Goal: Task Accomplishment & Management: Manage account settings

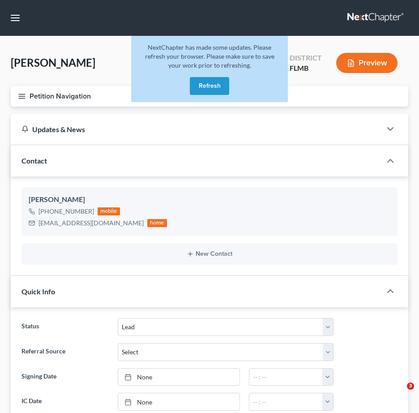
select select "4"
click at [348, 15] on link at bounding box center [375, 18] width 57 height 16
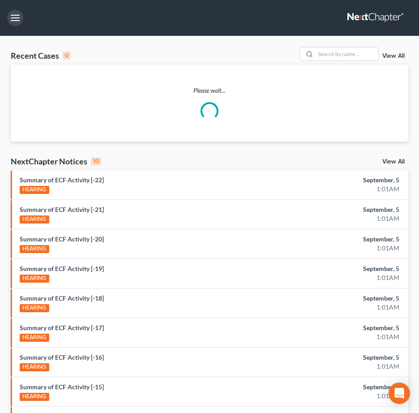
click at [13, 19] on button "button" at bounding box center [15, 18] width 16 height 16
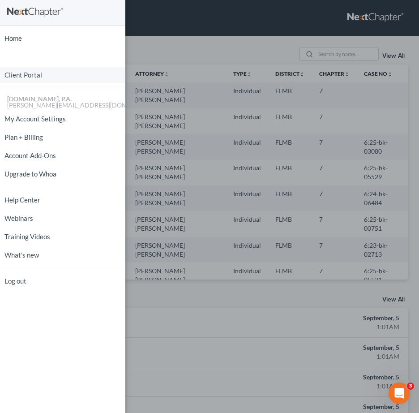
click at [50, 77] on link "Client Portal" at bounding box center [62, 75] width 125 height 16
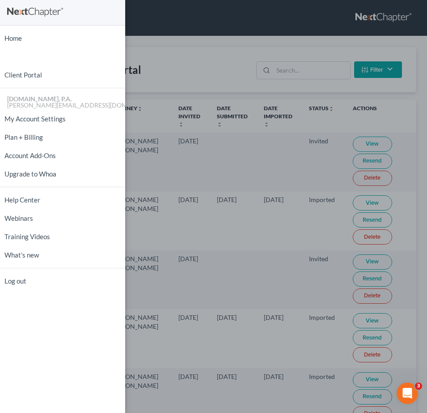
click at [299, 72] on div "Home New Case Client Portal Fresh-Start.Law, P.A. jay@fresh-start.law My Accoun…" at bounding box center [213, 206] width 427 height 413
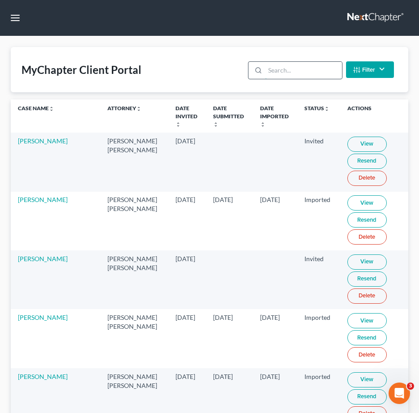
click at [294, 71] on input "search" at bounding box center [303, 70] width 77 height 17
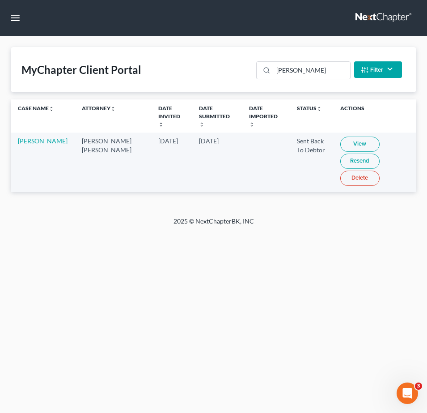
click at [342, 136] on link "View" at bounding box center [360, 143] width 39 height 15
drag, startPoint x: 185, startPoint y: 57, endPoint x: -20, endPoint y: 40, distance: 205.6
click at [0, 40] on html "Home New Case Client Portal Fresh-Start.Law, P.A. jay@fresh-start.law My Accoun…" at bounding box center [213, 206] width 427 height 413
click at [341, 136] on link "View" at bounding box center [360, 143] width 39 height 15
click at [278, 69] on input "morgan" at bounding box center [311, 70] width 77 height 17
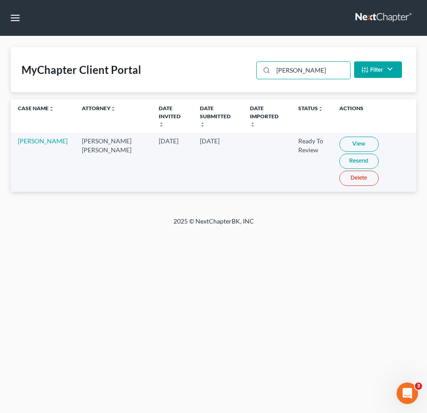
click at [348, 136] on link "View" at bounding box center [359, 143] width 39 height 15
drag, startPoint x: 308, startPoint y: 68, endPoint x: 87, endPoint y: 56, distance: 221.8
click at [119, 54] on div "MyChapter Client Portal ospina Filter Status Filter... Invited In Progress Read…" at bounding box center [214, 69] width 406 height 45
click at [343, 136] on link "View" at bounding box center [359, 143] width 39 height 15
click at [258, 169] on td at bounding box center [267, 161] width 48 height 59
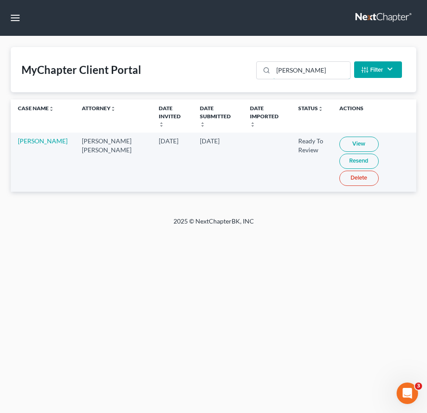
drag, startPoint x: 236, startPoint y: 68, endPoint x: 60, endPoint y: 51, distance: 176.7
click at [100, 52] on div "MyChapter Client Portal wheeler Filter Status Filter... Invited In Progress Rea…" at bounding box center [214, 69] width 406 height 45
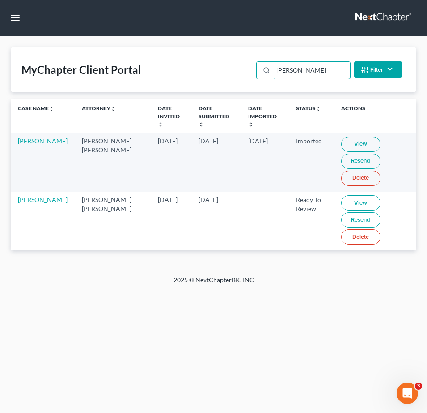
type input "scott"
click at [349, 198] on link "View" at bounding box center [360, 202] width 39 height 15
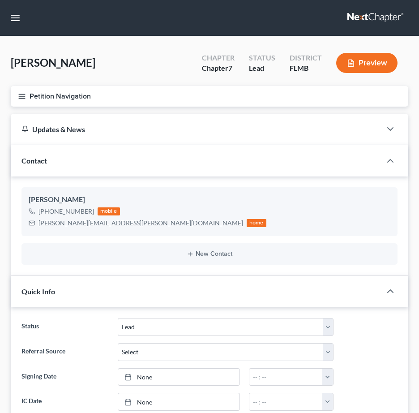
select select "4"
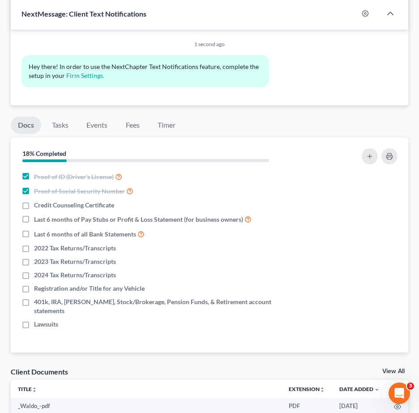
scroll to position [638, 0]
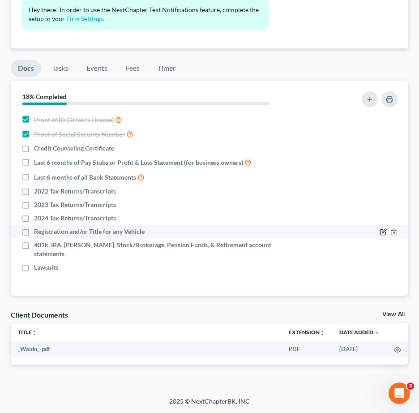
click at [382, 230] on icon "button" at bounding box center [382, 231] width 7 height 7
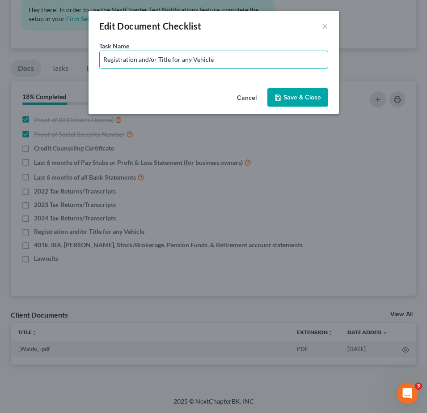
drag, startPoint x: 180, startPoint y: 59, endPoint x: 414, endPoint y: 68, distance: 234.2
click at [412, 84] on div "Edit Document Checklist × Task Name * Registration and/or Title for any Vehicle…" at bounding box center [213, 206] width 427 height 413
type input "Registration and/or Title for 2021 Ram"
click at [311, 98] on button "Save & Close" at bounding box center [298, 97] width 61 height 19
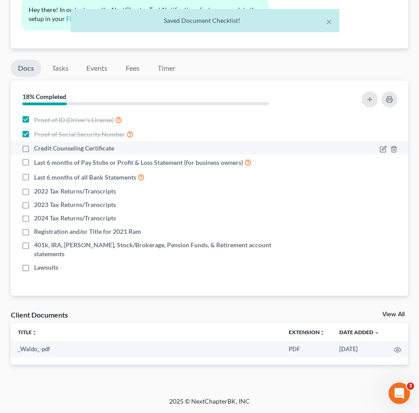
click at [34, 147] on label "Credit Counseling Certificate" at bounding box center [74, 148] width 80 height 9
click at [38, 147] on input "Credit Counseling Certificate" at bounding box center [41, 147] width 6 height 6
checkbox input "true"
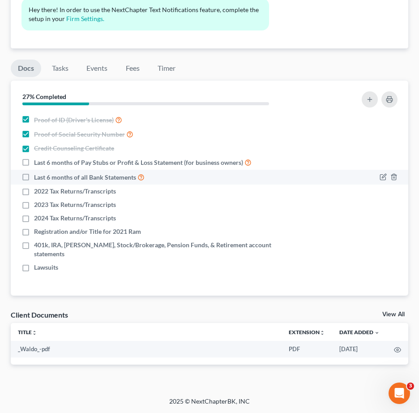
click at [34, 176] on label "Last 6 months of all Bank Statements" at bounding box center [89, 177] width 111 height 10
click at [38, 176] on input "Last 6 months of all Bank Statements" at bounding box center [41, 175] width 6 height 6
checkbox input "true"
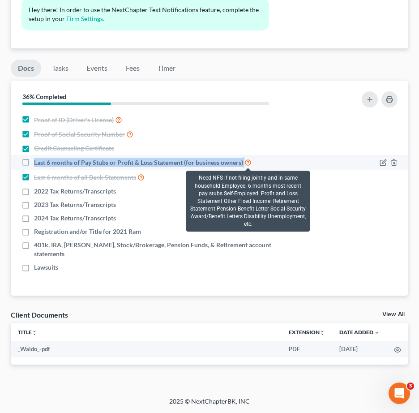
drag, startPoint x: 34, startPoint y: 161, endPoint x: 244, endPoint y: 165, distance: 209.9
click at [244, 165] on label "Last 6 months of Pay Stubs or Profit & Loss Statement (for business owners)" at bounding box center [142, 162] width 217 height 10
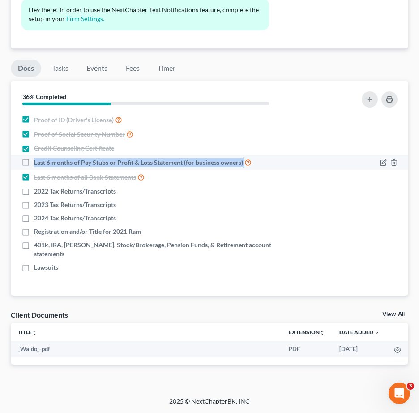
copy label "Last 6 months of Pay Stubs or Profit & Loss Statement (for business owners)"
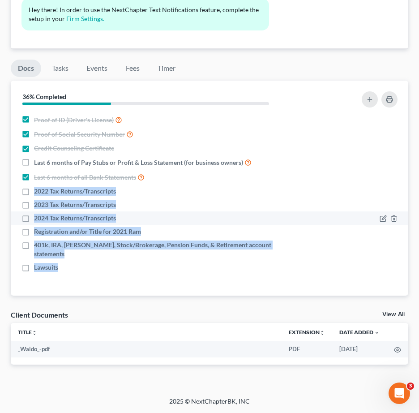
drag, startPoint x: 33, startPoint y: 189, endPoint x: 74, endPoint y: 219, distance: 50.6
click at [134, 259] on ul "Proof of ID (Driver's License) Proof of Social Security Number Credit Counselin…" at bounding box center [209, 193] width 383 height 162
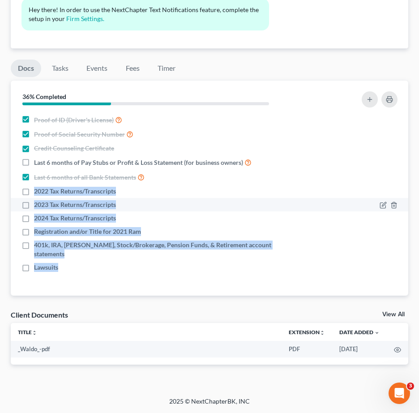
copy ul "2022 Tax Returns/Transcripts 2023 Tax Returns/Transcripts 2024 Tax Returns/Tran…"
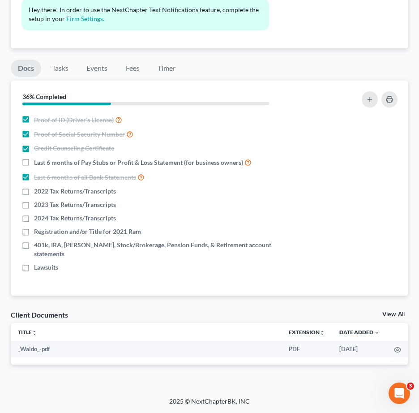
click at [91, 277] on div "Nothing here yet! Proof of ID (Driver's License) Proof of Social Security Numbe…" at bounding box center [209, 203] width 397 height 183
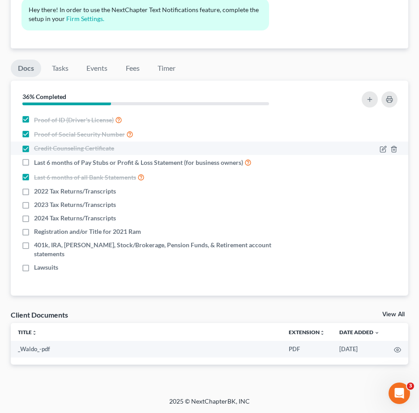
click at [329, 141] on li "Credit Counseling Certificate" at bounding box center [209, 147] width 397 height 13
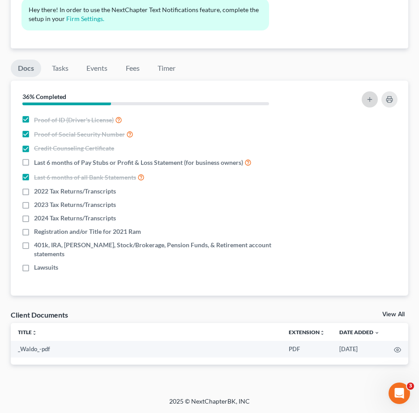
click at [364, 98] on button "button" at bounding box center [370, 99] width 16 height 16
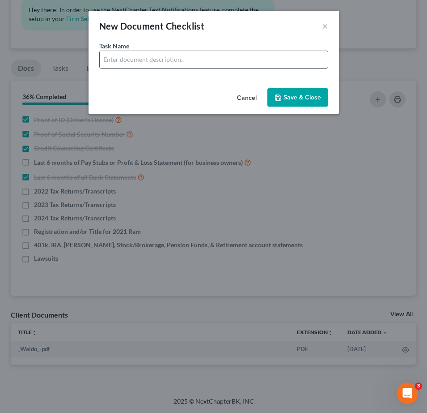
click at [164, 54] on input "text" at bounding box center [214, 59] width 228 height 17
type input "Bank Statements for Cash App - 6 Months"
click at [309, 102] on button "Save & Close" at bounding box center [298, 97] width 61 height 19
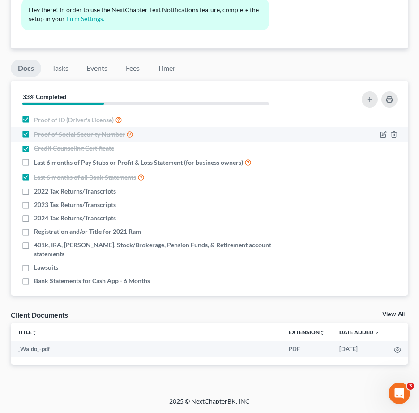
click at [293, 127] on li "Proof of Social Security Number" at bounding box center [209, 134] width 397 height 15
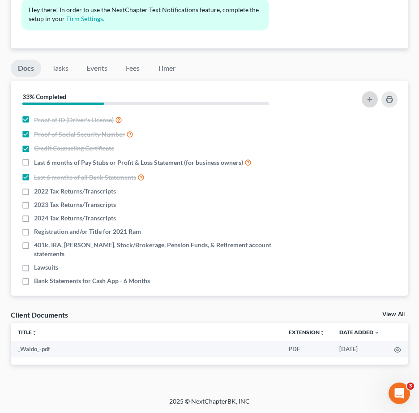
click at [365, 99] on button "button" at bounding box center [370, 99] width 16 height 16
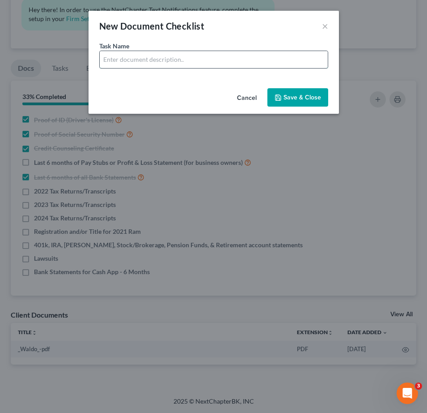
click at [176, 53] on input "text" at bounding box center [214, 59] width 228 height 17
type input "Account Statements for PayPal - 6 Months"
click at [306, 96] on button "Save & Close" at bounding box center [298, 97] width 61 height 19
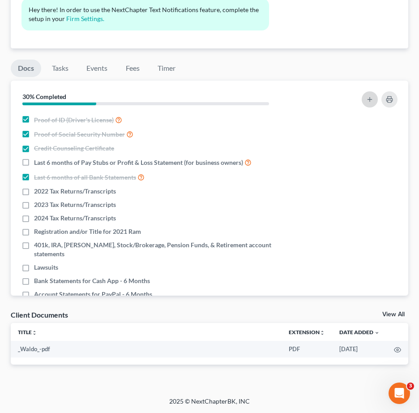
click at [370, 100] on icon "button" at bounding box center [369, 99] width 7 height 7
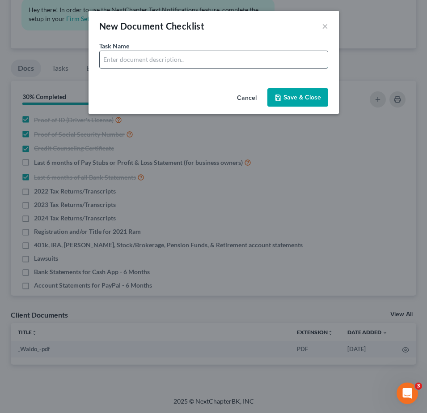
drag, startPoint x: 178, startPoint y: 63, endPoint x: 183, endPoint y: 62, distance: 4.6
click at [179, 62] on input "text" at bounding box center [214, 59] width 228 height 17
drag, startPoint x: 169, startPoint y: 60, endPoint x: 190, endPoint y: 57, distance: 21.2
click at [190, 57] on input "Account Statements for Crypto - 6 Months" at bounding box center [214, 59] width 228 height 17
type input "Account Statements for Robinhood - 6 Months"
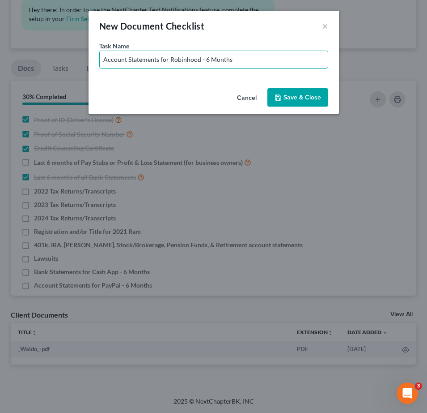
click at [295, 100] on button "Save & Close" at bounding box center [298, 97] width 61 height 19
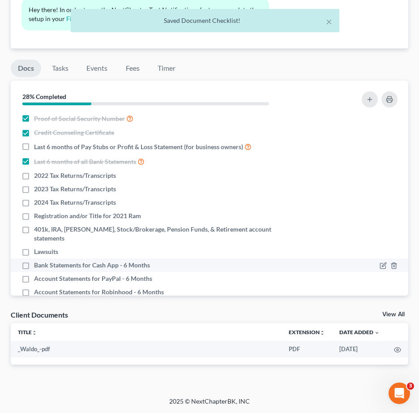
scroll to position [24, 0]
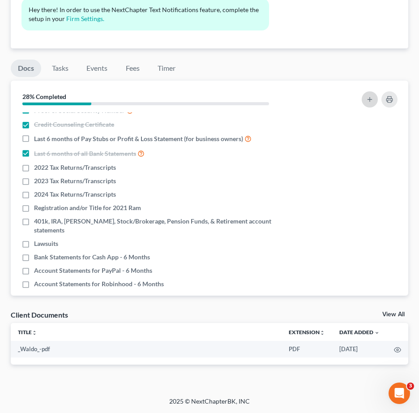
click at [368, 97] on icon "button" at bounding box center [369, 99] width 7 height 7
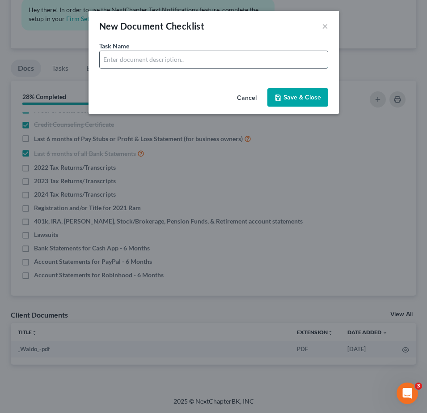
click at [133, 64] on input "text" at bounding box center [214, 59] width 228 height 17
type input "Account Statements for Venmo - 6 Months"
click at [294, 93] on button "Save & Close" at bounding box center [298, 97] width 61 height 19
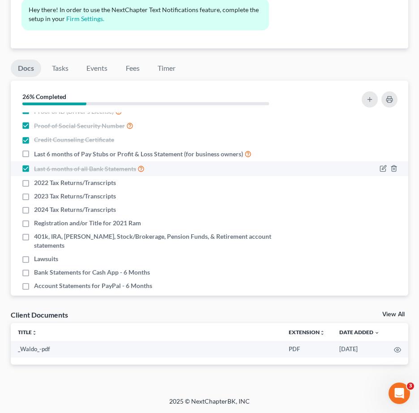
scroll to position [0, 0]
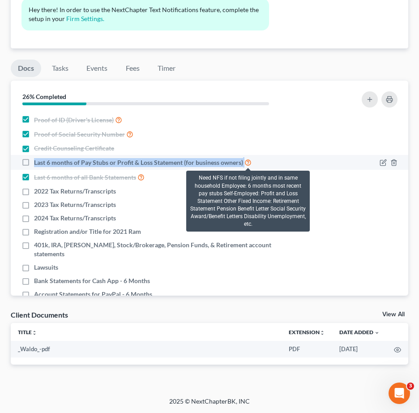
drag, startPoint x: 33, startPoint y: 162, endPoint x: 244, endPoint y: 165, distance: 211.7
click at [244, 165] on label "Last 6 months of Pay Stubs or Profit & Loss Statement (for business owners)" at bounding box center [142, 162] width 217 height 10
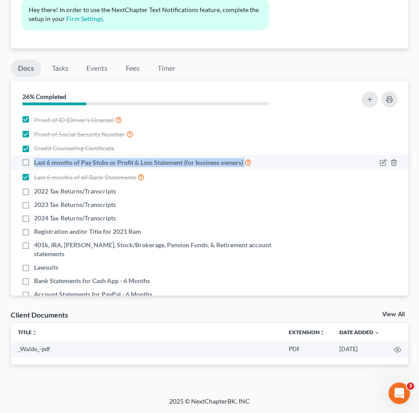
copy label "Last 6 months of Pay Stubs or Profit & Loss Statement (for business owners)"
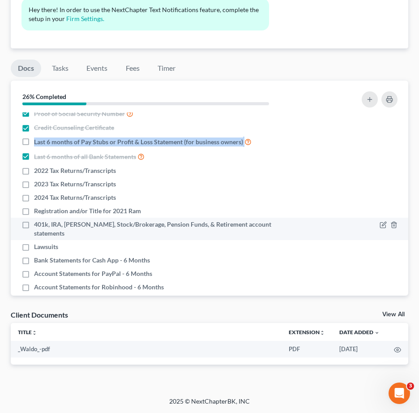
scroll to position [37, 0]
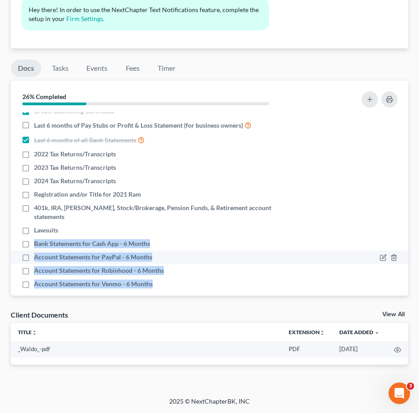
drag, startPoint x: 34, startPoint y: 233, endPoint x: 105, endPoint y: 252, distance: 73.8
click at [197, 294] on div "Nothing here yet! Proof of ID (Driver's License) Proof of Social Security Numbe…" at bounding box center [209, 203] width 397 height 183
copy ul "Bank Statements for Cash App - 6 Months Account Statements for PayPal - 6 Month…"
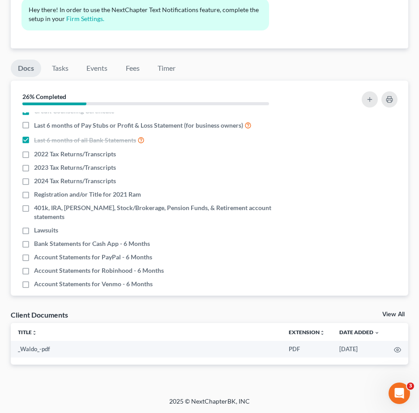
click at [196, 333] on th "Title unfold_more expand_more expand_less" at bounding box center [146, 332] width 271 height 18
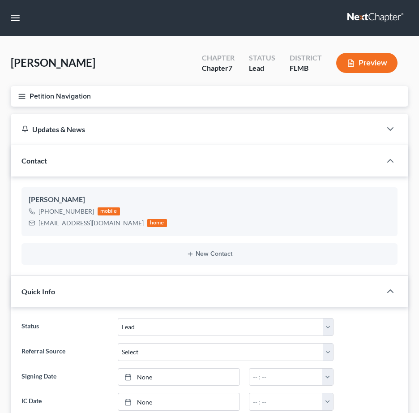
select select "4"
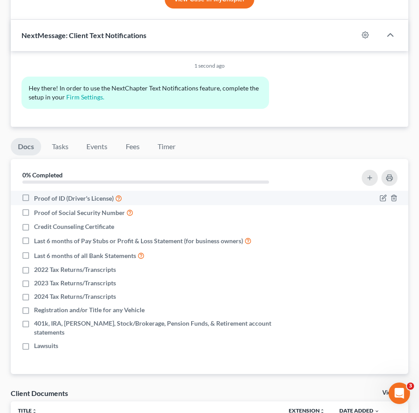
click at [34, 198] on label "Proof of ID (Driver's License)" at bounding box center [78, 198] width 88 height 10
click at [38, 198] on input "Proof of ID (Driver's License)" at bounding box center [41, 196] width 6 height 6
checkbox input "true"
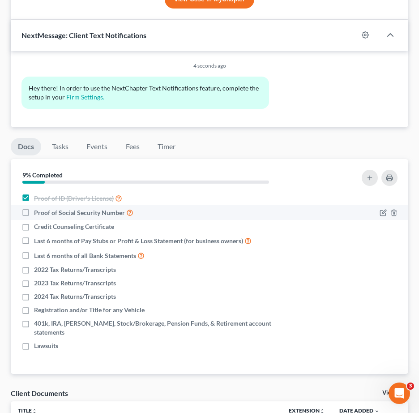
click at [34, 211] on label "Proof of Social Security Number" at bounding box center [83, 212] width 99 height 10
click at [38, 211] on input "Proof of Social Security Number" at bounding box center [41, 210] width 6 height 6
checkbox input "true"
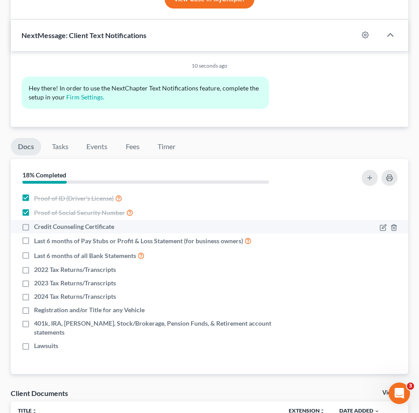
click at [34, 231] on label "Credit Counseling Certificate" at bounding box center [74, 226] width 80 height 9
click at [38, 228] on input "Credit Counseling Certificate" at bounding box center [41, 225] width 6 height 6
checkbox input "true"
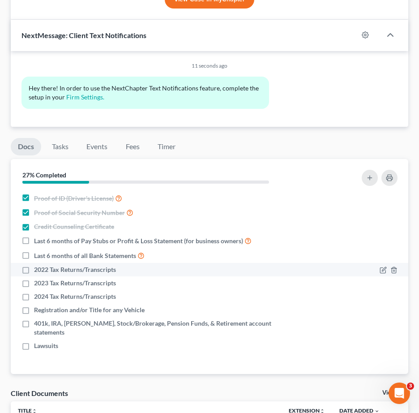
click at [34, 269] on label "2022 Tax Returns/Transcripts" at bounding box center [75, 269] width 82 height 9
click at [38, 269] on input "2022 Tax Returns/Transcripts" at bounding box center [41, 268] width 6 height 6
checkbox input "true"
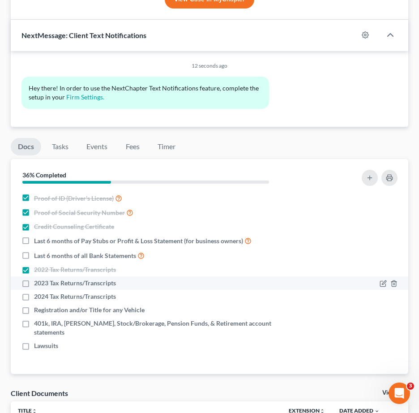
click at [34, 286] on label "2023 Tax Returns/Transcripts" at bounding box center [75, 282] width 82 height 9
click at [38, 284] on input "2023 Tax Returns/Transcripts" at bounding box center [41, 281] width 6 height 6
checkbox input "true"
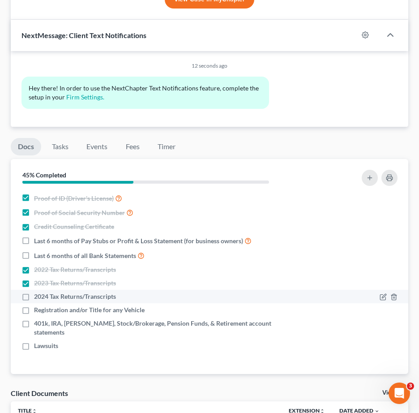
click at [34, 293] on label "2024 Tax Returns/Transcripts" at bounding box center [75, 296] width 82 height 9
click at [38, 293] on input "2024 Tax Returns/Transcripts" at bounding box center [41, 295] width 6 height 6
checkbox input "true"
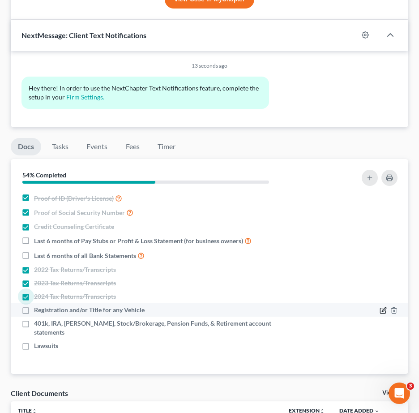
click at [384, 312] on icon "button" at bounding box center [382, 309] width 7 height 7
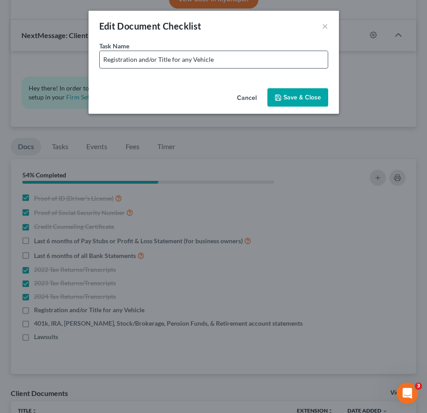
click at [241, 63] on input "Registration and/or Title for any Vehicle" at bounding box center [214, 59] width 228 height 17
drag, startPoint x: 181, startPoint y: 60, endPoint x: 292, endPoint y: 64, distance: 110.6
click at [290, 64] on input "Registration and/or Title for any Vehicle" at bounding box center [214, 59] width 228 height 17
paste input "2018 Subaru"
type input "Registration and/or Title for 2018 Subaru"
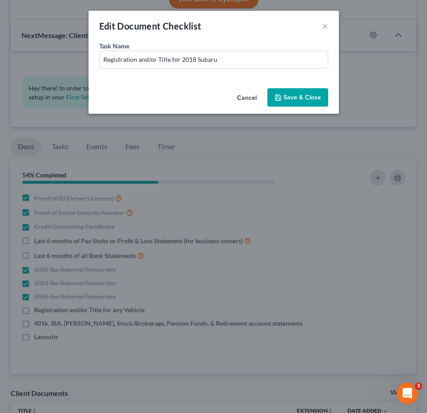
click at [304, 93] on button "Save & Close" at bounding box center [298, 97] width 61 height 19
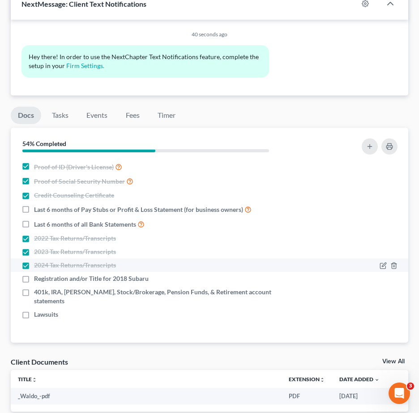
scroll to position [615, 0]
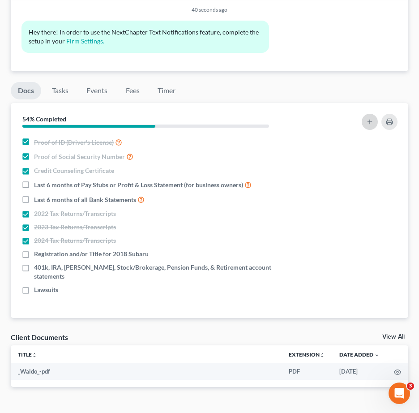
click at [364, 119] on button "button" at bounding box center [370, 122] width 16 height 16
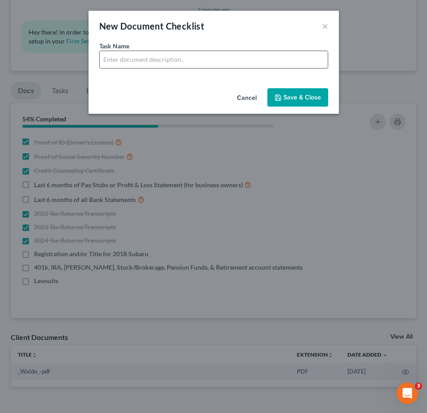
click at [132, 64] on input "text" at bounding box center [214, 59] width 228 height 17
drag, startPoint x: 149, startPoint y: 60, endPoint x: 128, endPoint y: 61, distance: 21.9
click at [128, 61] on input "Income - Pension - Last 6 Months" at bounding box center [214, 59] width 228 height 17
type input "Income - Child Support - Last 6 Months"
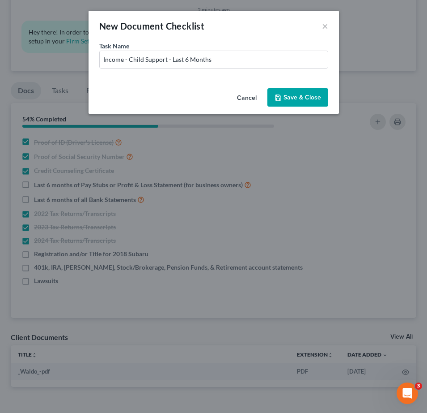
click at [289, 104] on button "Save & Close" at bounding box center [298, 97] width 61 height 19
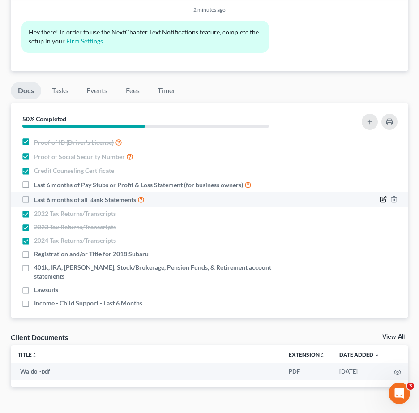
click at [385, 199] on icon "button" at bounding box center [382, 199] width 7 height 7
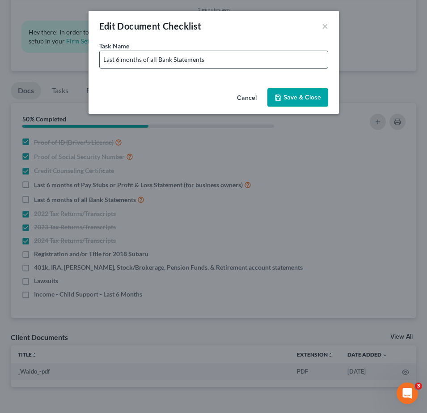
click at [231, 67] on input "Last 6 months of all Bank Statements" at bounding box center [214, 59] width 228 height 17
type input "Last 6 months of all Bank Statements (Including Cash App, Chime, Apple Pay, Ven…"
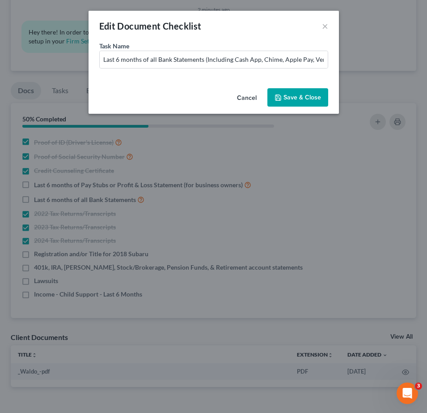
click at [306, 95] on button "Save & Close" at bounding box center [298, 97] width 61 height 19
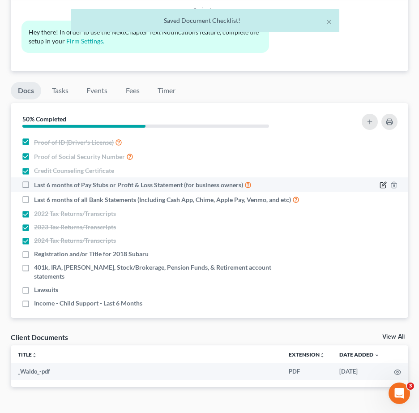
click at [379, 185] on icon "button" at bounding box center [382, 184] width 7 height 7
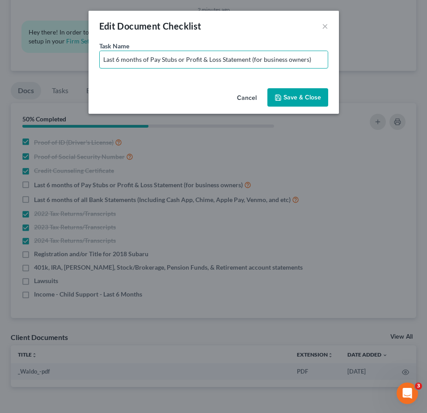
drag, startPoint x: 177, startPoint y: 61, endPoint x: 426, endPoint y: 71, distance: 249.0
click at [418, 71] on div "Edit Document Checklist × Task Name * Last 6 months of Pay Stubs or Profit & Lo…" at bounding box center [213, 206] width 427 height 413
type input "Last 6 months of Pay Stubs"
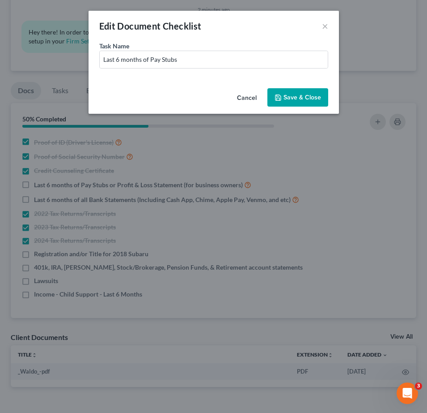
click at [301, 100] on button "Save & Close" at bounding box center [298, 97] width 61 height 19
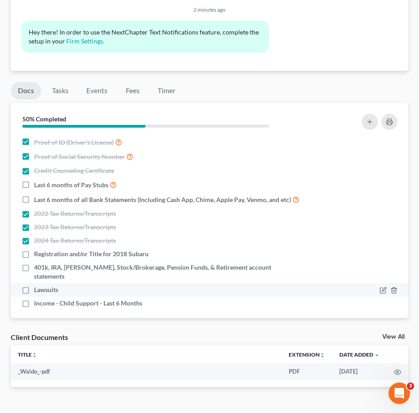
drag, startPoint x: 270, startPoint y: 285, endPoint x: 263, endPoint y: 289, distance: 8.8
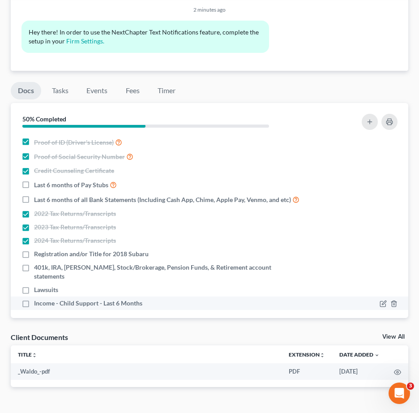
click at [270, 285] on li "Lawsuits" at bounding box center [209, 289] width 397 height 13
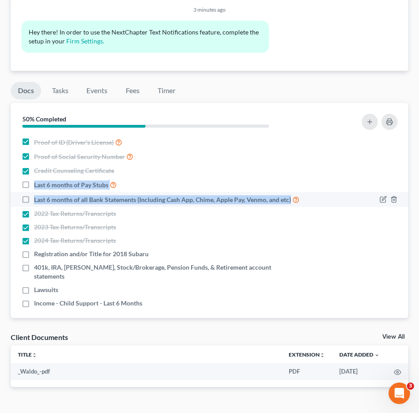
drag, startPoint x: 35, startPoint y: 184, endPoint x: 292, endPoint y: 200, distance: 257.3
click at [292, 200] on ul "Proof of ID (Driver's License) Proof of Social Security Number Credit Counselin…" at bounding box center [209, 222] width 383 height 175
copy ul "Last 6 months of Pay Stubs Last 6 months of all Bank Statements (Including Cash…"
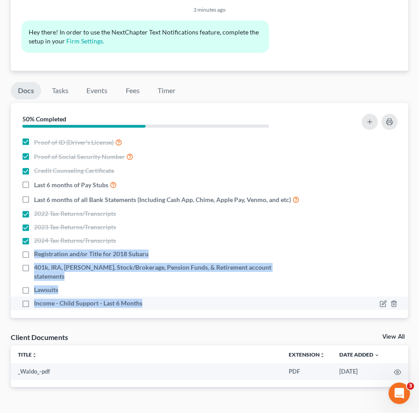
drag, startPoint x: 32, startPoint y: 252, endPoint x: 153, endPoint y: 298, distance: 129.1
click at [157, 300] on ul "Proof of ID (Driver's License) Proof of Social Security Number Credit Counselin…" at bounding box center [209, 222] width 383 height 175
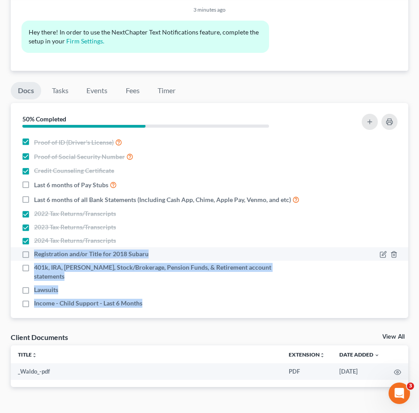
copy ul "Registration and/or Title for 2018 Subaru 401k, IRA, ROTH IRA, Stock/Brokerage,…"
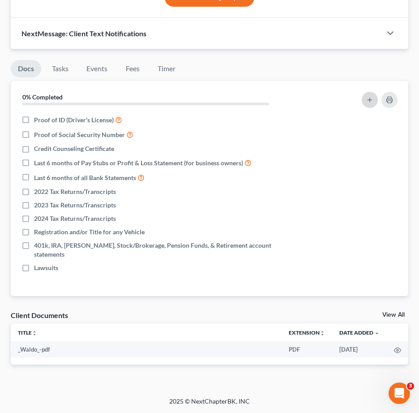
click at [369, 105] on button "button" at bounding box center [370, 100] width 16 height 16
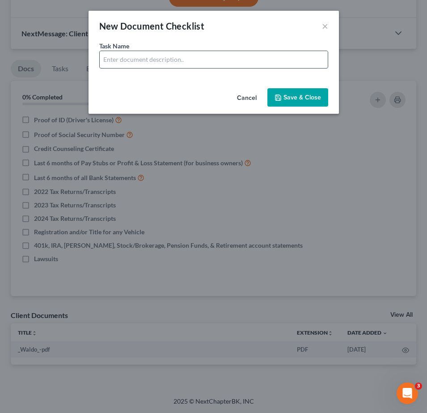
click at [170, 60] on input "text" at bounding box center [214, 59] width 228 height 17
type input "Account Statements for Crypto - 6 Months"
click at [318, 102] on button "Save & Close" at bounding box center [298, 97] width 61 height 19
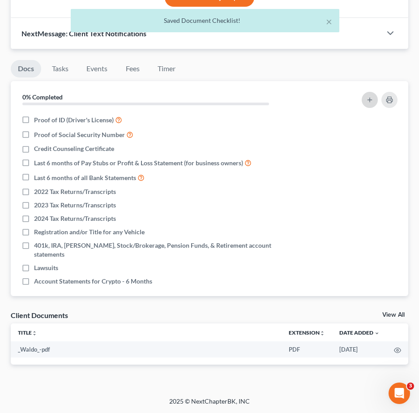
click at [366, 102] on icon "button" at bounding box center [369, 99] width 7 height 7
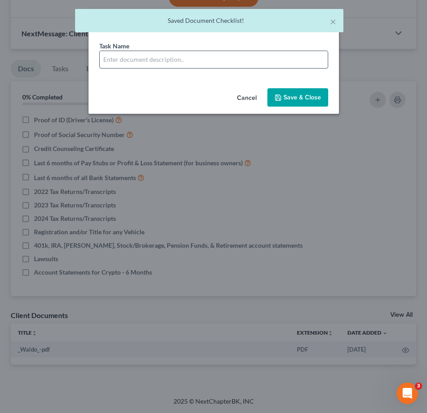
click at [166, 64] on input "text" at bounding box center [214, 59] width 228 height 17
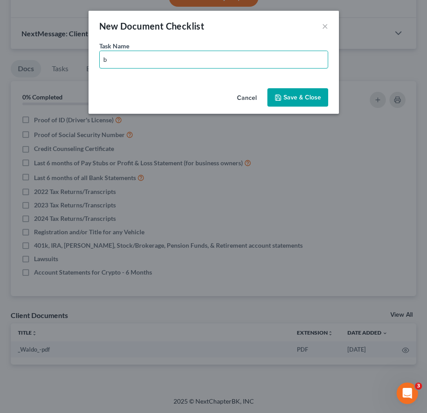
type input "Bank Statements for Cash App - 6 Months"
click at [295, 95] on button "Save & Close" at bounding box center [298, 97] width 61 height 19
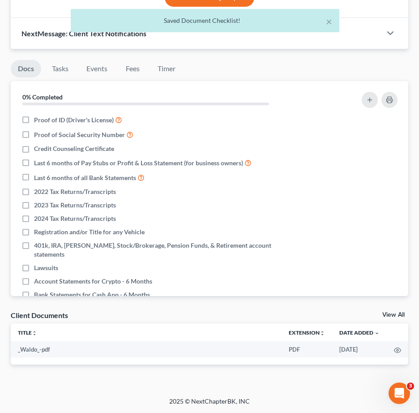
click at [379, 98] on div at bounding box center [337, 100] width 128 height 24
click at [369, 101] on icon "button" at bounding box center [369, 99] width 7 height 7
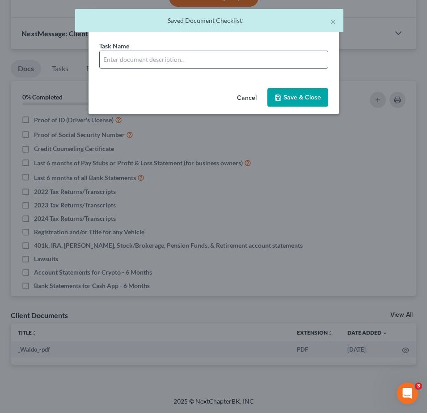
click at [178, 64] on input "text" at bounding box center [214, 59] width 228 height 17
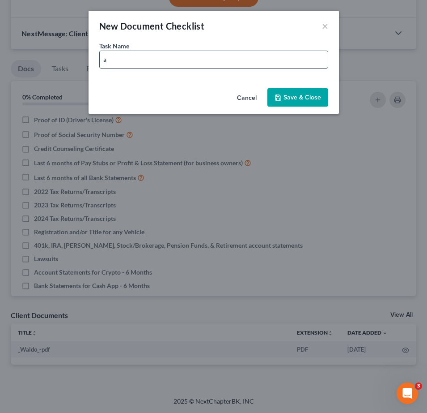
type input "Account Statements for PayPal - 6 Months"
click at [283, 95] on button "Save & Close" at bounding box center [298, 97] width 61 height 19
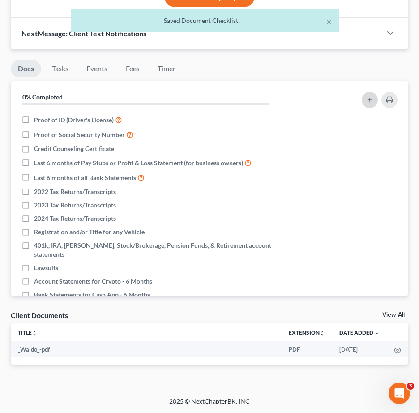
click at [370, 100] on icon "button" at bounding box center [369, 99] width 7 height 7
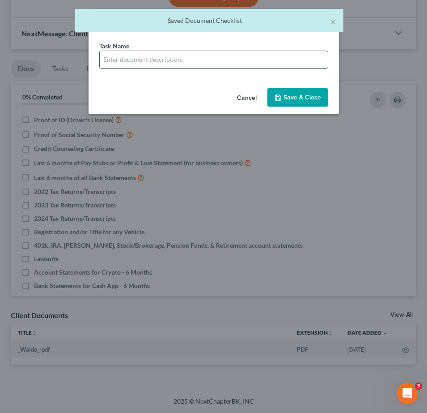
click at [172, 64] on input "text" at bounding box center [214, 59] width 228 height 17
type input "Account Statements for Venmo - 6 Months"
click at [300, 98] on button "Save & Close" at bounding box center [298, 97] width 61 height 19
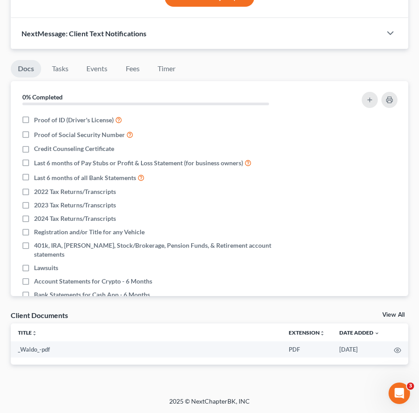
click at [292, 109] on div at bounding box center [337, 100] width 128 height 24
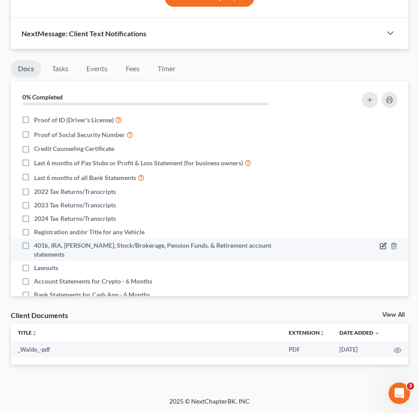
click at [382, 245] on icon "button" at bounding box center [384, 245] width 4 height 4
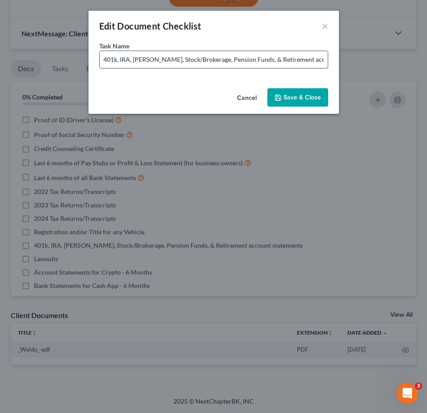
click at [255, 62] on input "401k, IRA, [PERSON_NAME], Stock/Brokerage, Pension Funds, & Retirement account …" at bounding box center [214, 59] width 228 height 17
type input "401k, IRA, ROTH IRA, Stock/Brokerage, Pension Funds, Life Insurance & Retiremen…"
click at [299, 97] on button "Save & Close" at bounding box center [298, 97] width 61 height 19
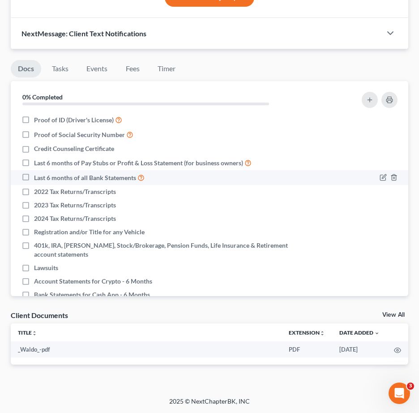
click at [34, 180] on label "Last 6 months of all Bank Statements" at bounding box center [89, 177] width 111 height 10
click at [38, 178] on input "Last 6 months of all Bank Statements" at bounding box center [41, 175] width 6 height 6
checkbox input "true"
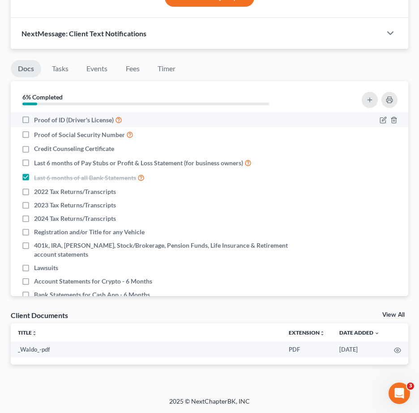
click at [34, 121] on label "Proof of ID (Driver's License)" at bounding box center [78, 120] width 88 height 10
click at [38, 120] on input "Proof of ID (Driver's License)" at bounding box center [41, 118] width 6 height 6
checkbox input "true"
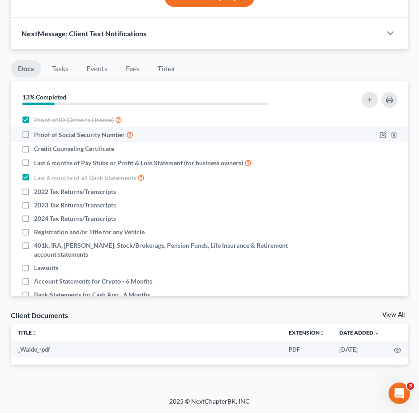
click at [34, 137] on label "Proof of Social Security Number" at bounding box center [83, 134] width 99 height 10
click at [38, 135] on input "Proof of Social Security Number" at bounding box center [41, 132] width 6 height 6
checkbox input "true"
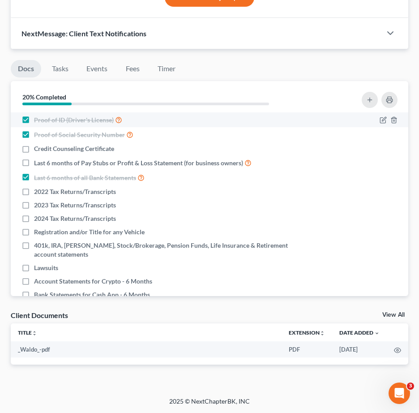
click at [34, 117] on label "Proof of ID (Driver's License)" at bounding box center [78, 120] width 88 height 10
click at [38, 117] on input "Proof of ID (Driver's License)" at bounding box center [41, 118] width 6 height 6
checkbox input "false"
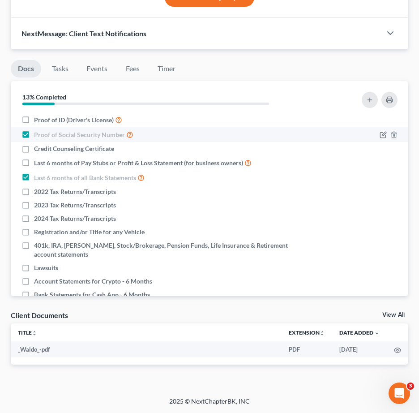
click at [34, 137] on label "Proof of Social Security Number" at bounding box center [83, 134] width 99 height 10
click at [38, 135] on input "Proof of Social Security Number" at bounding box center [41, 132] width 6 height 6
checkbox input "false"
click at [382, 134] on icon "button" at bounding box center [384, 134] width 4 height 4
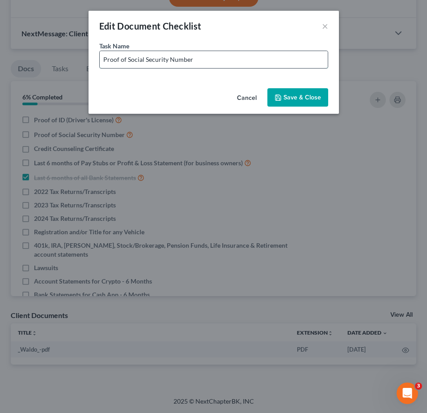
click at [219, 54] on input "Proof of Social Security Number" at bounding box center [214, 59] width 228 height 17
type input "Proof of Social Security Number - Copy of SS Card or W-2 with fully visible SSN"
drag, startPoint x: 312, startPoint y: 98, endPoint x: 280, endPoint y: 119, distance: 38.6
click at [313, 98] on button "Save & Close" at bounding box center [298, 97] width 61 height 19
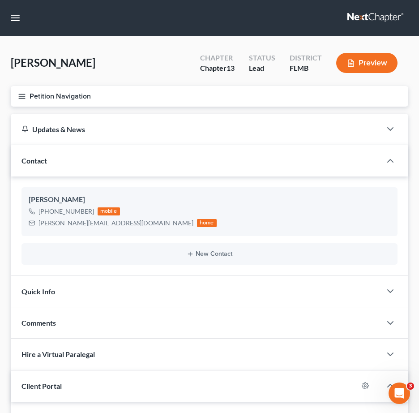
click at [179, 65] on div "Wheeler, Kellie Upgraded Chapter Chapter 13 Status Lead District FLMB Preview" at bounding box center [209, 66] width 397 height 39
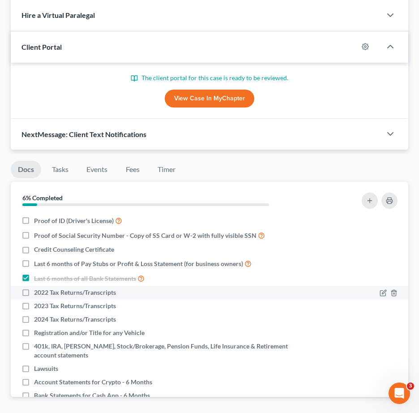
scroll to position [439, 0]
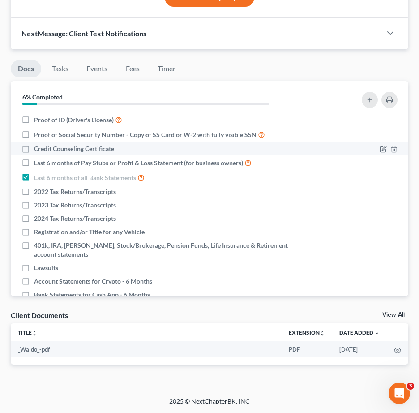
click at [34, 149] on label "Credit Counseling Certificate" at bounding box center [74, 148] width 80 height 9
click at [38, 149] on input "Credit Counseling Certificate" at bounding box center [41, 147] width 6 height 6
checkbox input "true"
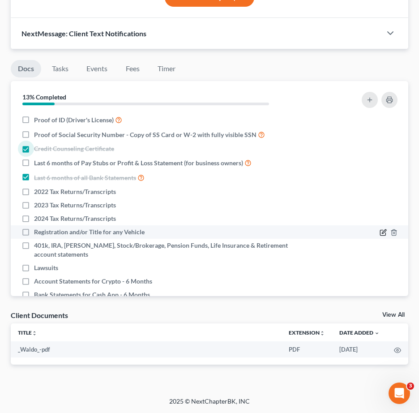
click at [380, 232] on icon "button" at bounding box center [382, 232] width 5 height 5
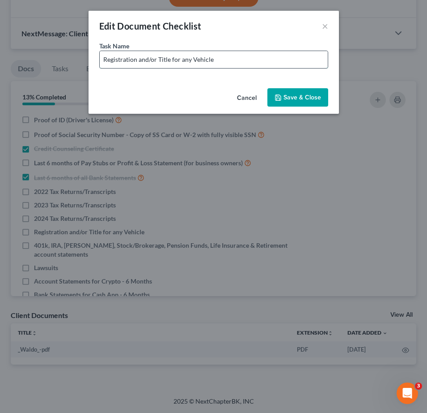
drag, startPoint x: 179, startPoint y: 60, endPoint x: 259, endPoint y: 60, distance: 79.2
click at [259, 60] on input "Registration and/or Title for any Vehicle" at bounding box center [214, 59] width 228 height 17
paste input "2018 Chevy Tahoe 2016 Dodge Ram"
click at [179, 60] on input "Registration and/or Title for2018 Chevy Tahoe 2016 Dodge Ram" at bounding box center [214, 59] width 228 height 17
drag, startPoint x: 240, startPoint y: 60, endPoint x: 214, endPoint y: 65, distance: 26.3
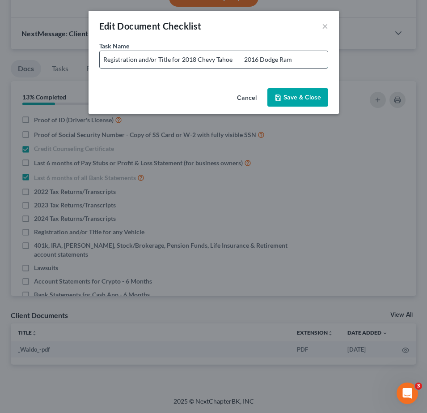
click at [214, 65] on input "Registration and/or Title for 2018 Chevy Tahoe 2016 Dodge Ram" at bounding box center [214, 59] width 228 height 17
drag, startPoint x: 255, startPoint y: 58, endPoint x: 420, endPoint y: 83, distance: 167.5
click at [400, 78] on div "Edit Document Checklist × Task Name * Registration and/or Title for 2018 Chevy …" at bounding box center [213, 206] width 427 height 413
click at [212, 61] on input "Registration and/or Title for 2018 Chevy & 2016 Dodge Ram" at bounding box center [214, 59] width 228 height 17
type input "Registration and/or Title for 2018 Chevrolet & 2016 Dodge Ram"
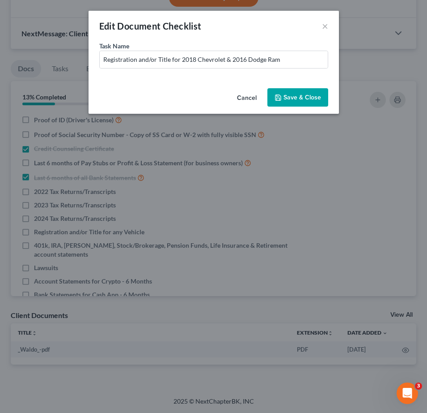
click at [304, 98] on button "Save & Close" at bounding box center [298, 97] width 61 height 19
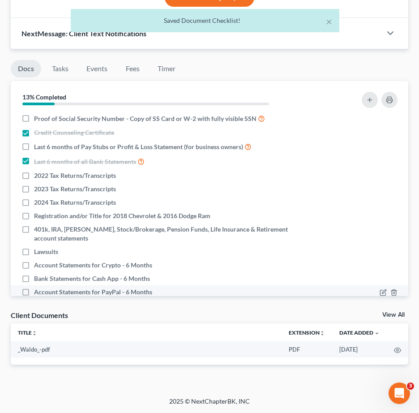
scroll to position [0, 0]
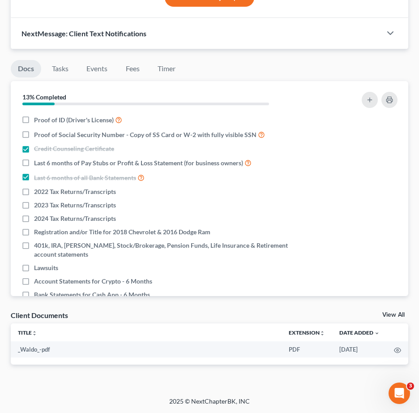
drag, startPoint x: 418, startPoint y: 224, endPoint x: 407, endPoint y: 213, distance: 15.5
click at [375, 101] on button "button" at bounding box center [370, 100] width 16 height 16
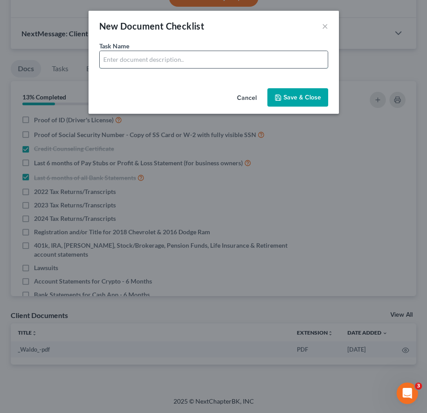
click at [199, 60] on input "text" at bounding box center [214, 59] width 228 height 17
type input "Account Statements for Apple Cash - 6 Months"
click at [306, 101] on button "Save & Close" at bounding box center [298, 97] width 61 height 19
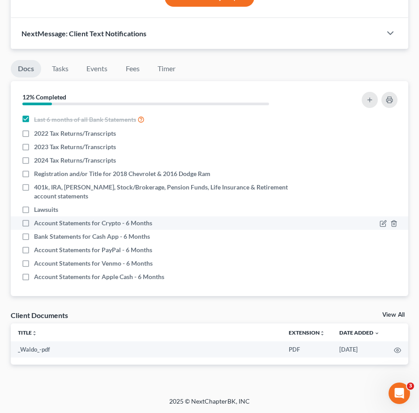
scroll to position [60, 0]
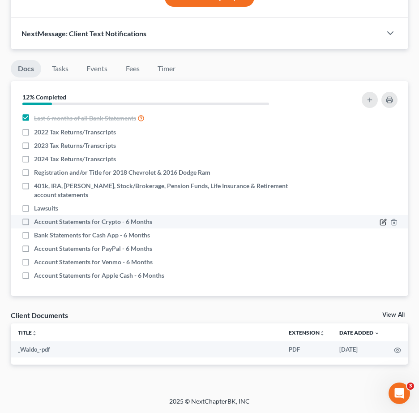
click at [379, 219] on icon "button" at bounding box center [382, 221] width 7 height 7
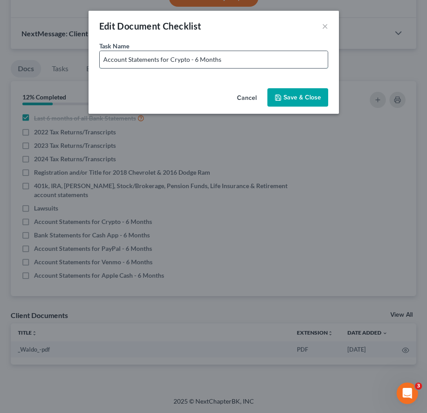
click at [195, 60] on input "Account Statements for Crypto - 6 Months" at bounding box center [214, 59] width 228 height 17
type input "Account Statements for Crypto6 Months"
click at [245, 89] on button "Cancel" at bounding box center [247, 98] width 34 height 18
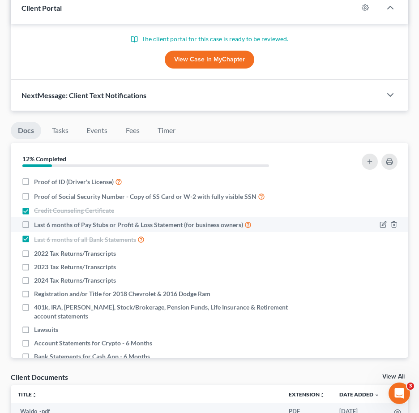
scroll to position [383, 0]
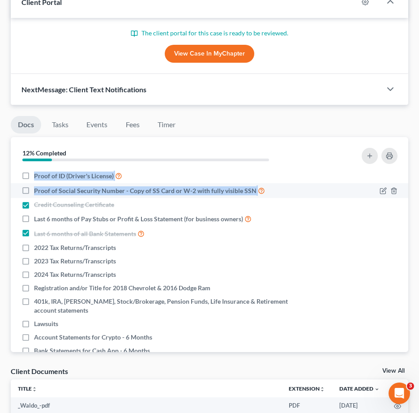
drag, startPoint x: 35, startPoint y: 175, endPoint x: 233, endPoint y: 193, distance: 199.1
click at [251, 196] on ul "Proof of ID (Driver's License) Proof of Social Security Number - Copy of SS Car…" at bounding box center [209, 282] width 383 height 229
copy ul "Proof of ID (Driver's License) Proof of Social Security Number - Copy of SS Car…"
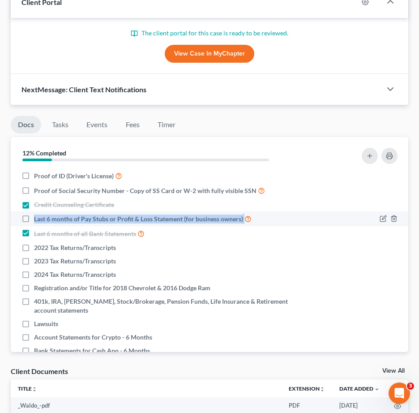
drag, startPoint x: 35, startPoint y: 219, endPoint x: 232, endPoint y: 224, distance: 196.5
click at [232, 224] on li "Last 6 months of Pay Stubs or Profit & Loss Statement (for business owners)" at bounding box center [209, 218] width 397 height 15
copy label "Last 6 months of Pay Stubs or Profit & Loss Statement (for business owners)"
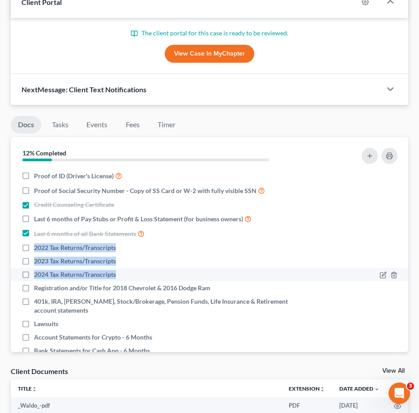
drag, startPoint x: 35, startPoint y: 244, endPoint x: 119, endPoint y: 275, distance: 89.6
click at [119, 275] on ul "Proof of ID (Driver's License) Proof of Social Security Number - Copy of SS Car…" at bounding box center [209, 282] width 383 height 229
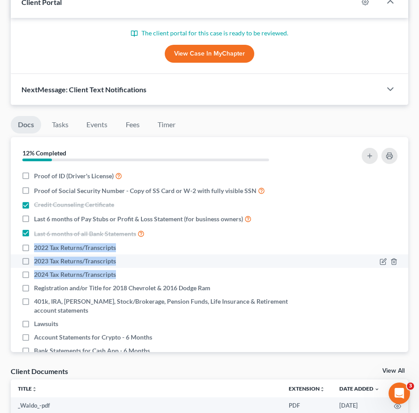
copy ul "2022 Tax Returns/Transcripts 2023 Tax Returns/Transcripts 2024 Tax Returns/Tran…"
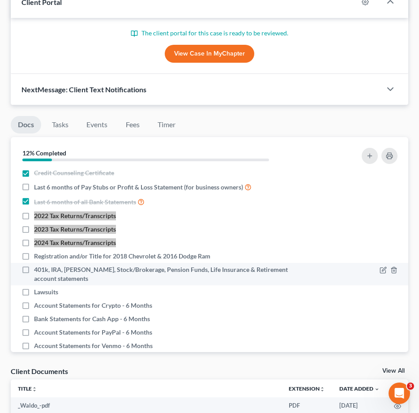
scroll to position [60, 0]
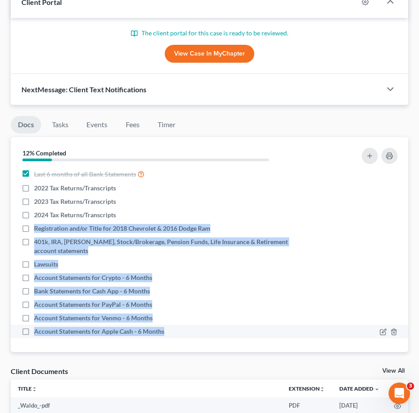
drag, startPoint x: 35, startPoint y: 227, endPoint x: 185, endPoint y: 333, distance: 183.4
click at [185, 333] on ul "Proof of ID (Driver's License) Proof of Social Security Number - Copy of SS Car…" at bounding box center [209, 223] width 383 height 229
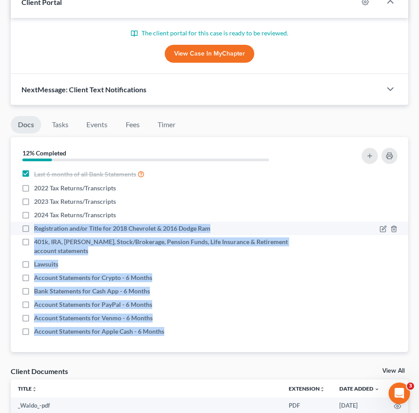
copy ul "Registration and/or Title for 2018 Chevrolet & 2016 Dodge Ram 401k, IRA, ROTH I…"
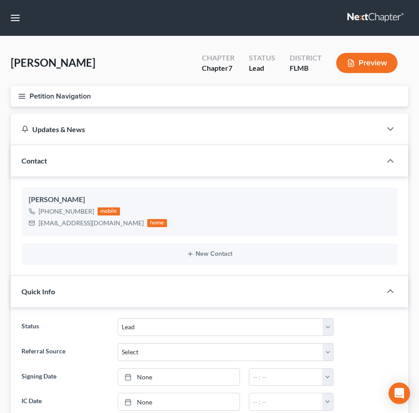
select select "4"
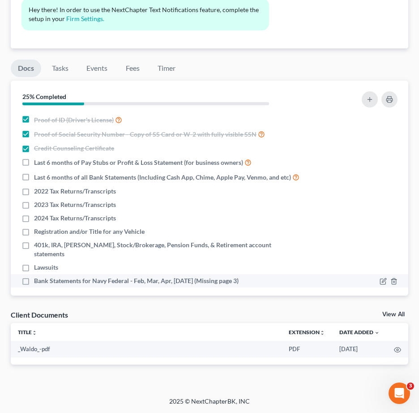
drag, startPoint x: 34, startPoint y: 160, endPoint x: 255, endPoint y: 275, distance: 249.2
click at [255, 275] on ul "Proof of ID (Driver's License) Proof of Social Security Number - Copy of SS Car…" at bounding box center [209, 199] width 383 height 175
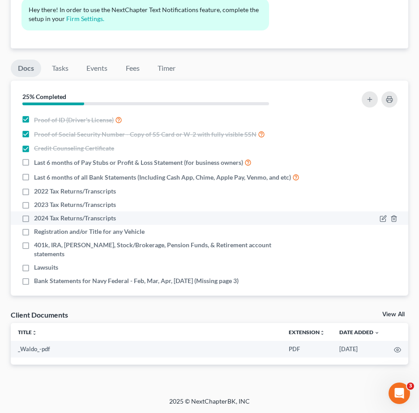
copy ul "Last 6 months of Pay Stubs or Profit & Loss Statement (for business owners) Las…"
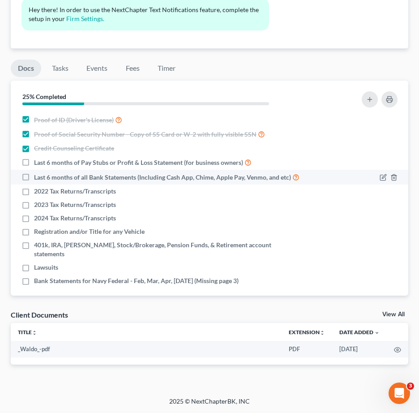
click at [323, 170] on li "Last 6 months of all Bank Statements (Including Cash App, Chime, Apple Pay, Ven…" at bounding box center [209, 177] width 397 height 15
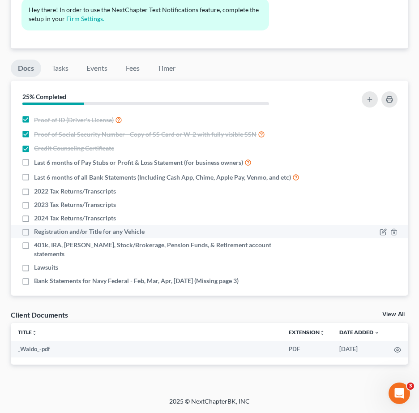
click at [389, 235] on div at bounding box center [388, 231] width 18 height 9
click at [384, 230] on icon "button" at bounding box center [384, 231] width 4 height 4
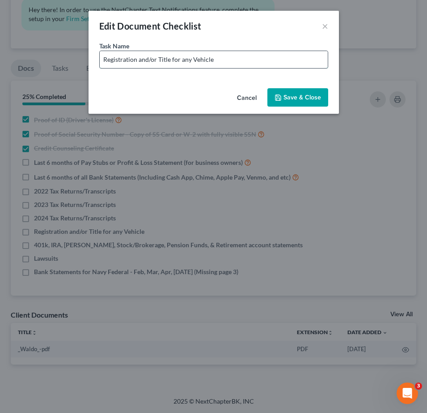
drag, startPoint x: 221, startPoint y: 68, endPoint x: 230, endPoint y: 62, distance: 10.6
click at [221, 68] on input "Registration and/or Title for any Vehicle" at bounding box center [214, 59] width 228 height 17
type input "Registration and/or Title for any Vehicle - No Vehicle Listed"
drag, startPoint x: 293, startPoint y: 96, endPoint x: 311, endPoint y: 123, distance: 33.1
click at [293, 97] on button "Save & Close" at bounding box center [298, 97] width 61 height 19
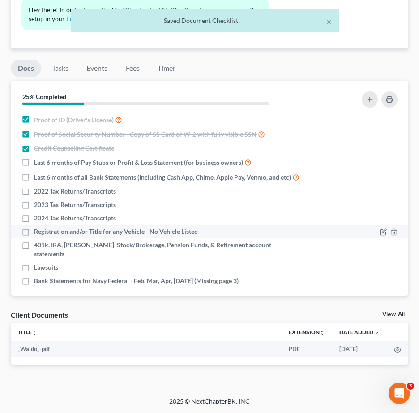
click at [34, 234] on label "Registration and/or Title for any Vehicle - No Vehicle Listed" at bounding box center [116, 231] width 164 height 9
click at [38, 233] on input "Registration and/or Title for any Vehicle - No Vehicle Listed" at bounding box center [41, 230] width 6 height 6
checkbox input "true"
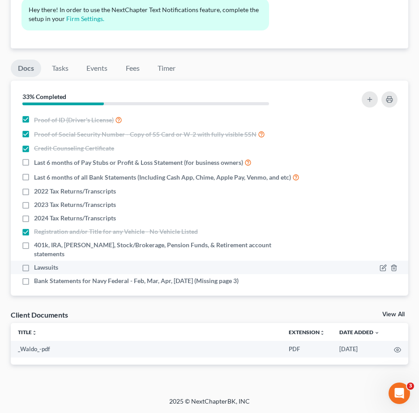
click at [372, 263] on div at bounding box center [354, 267] width 96 height 9
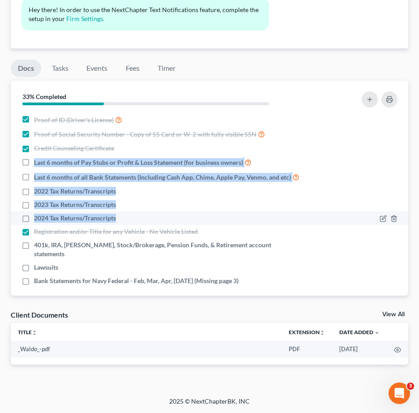
drag, startPoint x: 34, startPoint y: 160, endPoint x: 149, endPoint y: 213, distance: 127.7
click at [149, 213] on ul "Proof of ID (Driver's License) Proof of Social Security Number - Copy of SS Car…" at bounding box center [209, 199] width 383 height 175
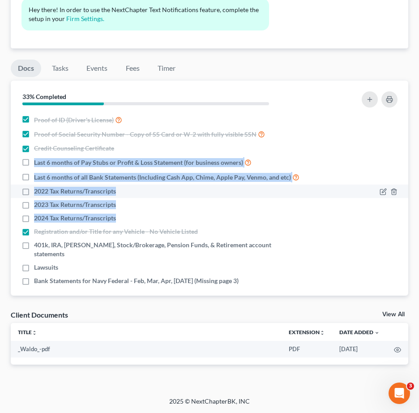
copy ul "Last 6 months of Pay Stubs or Profit & Loss Statement (for business owners) Las…"
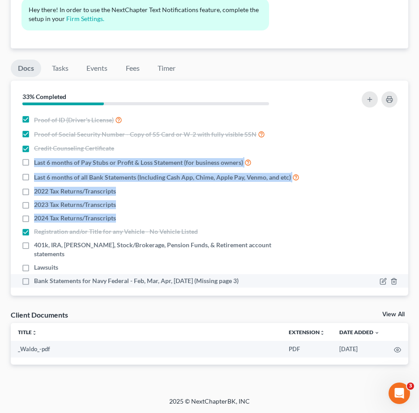
drag, startPoint x: 32, startPoint y: 245, endPoint x: 247, endPoint y: 273, distance: 217.5
click at [247, 273] on ul "Proof of ID (Driver's License) Proof of Social Security Number - Copy of SS Car…" at bounding box center [209, 199] width 383 height 175
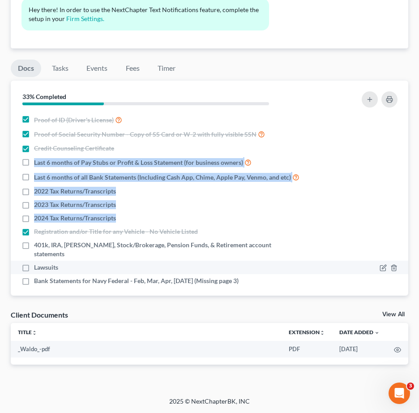
copy ul "401k, IRA, [PERSON_NAME], Stock/Brokerage, Pension Funds, & Retirement account …"
